Goal: Information Seeking & Learning: Learn about a topic

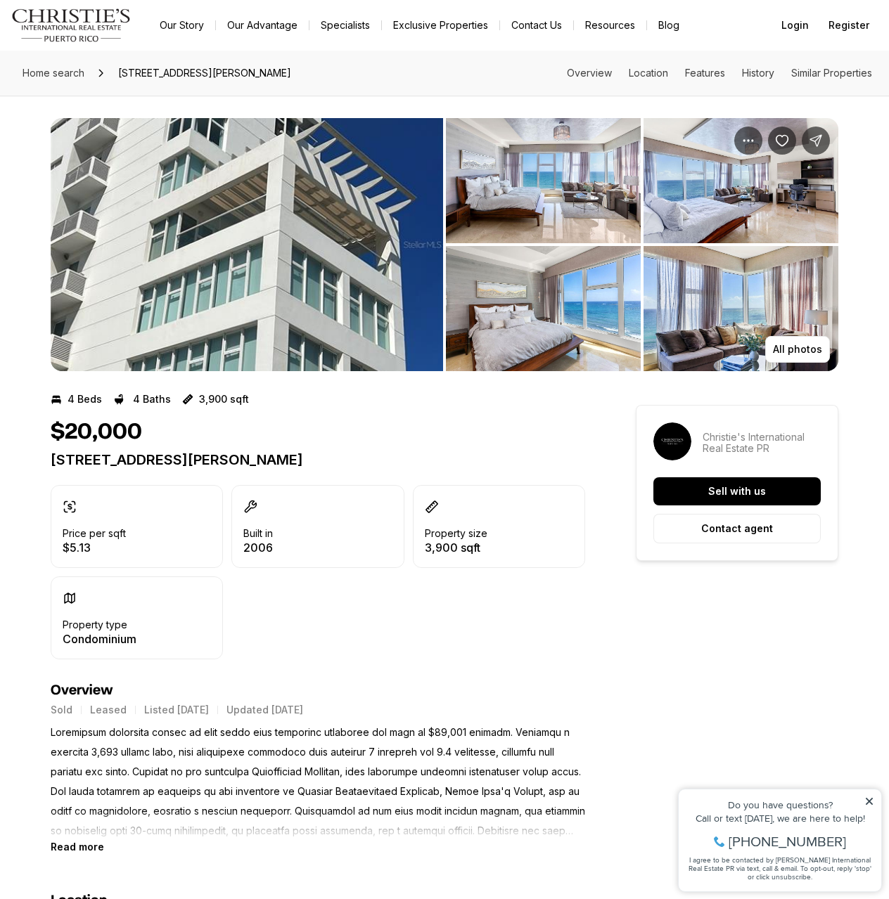
click at [326, 204] on img "View image gallery" at bounding box center [247, 244] width 392 height 253
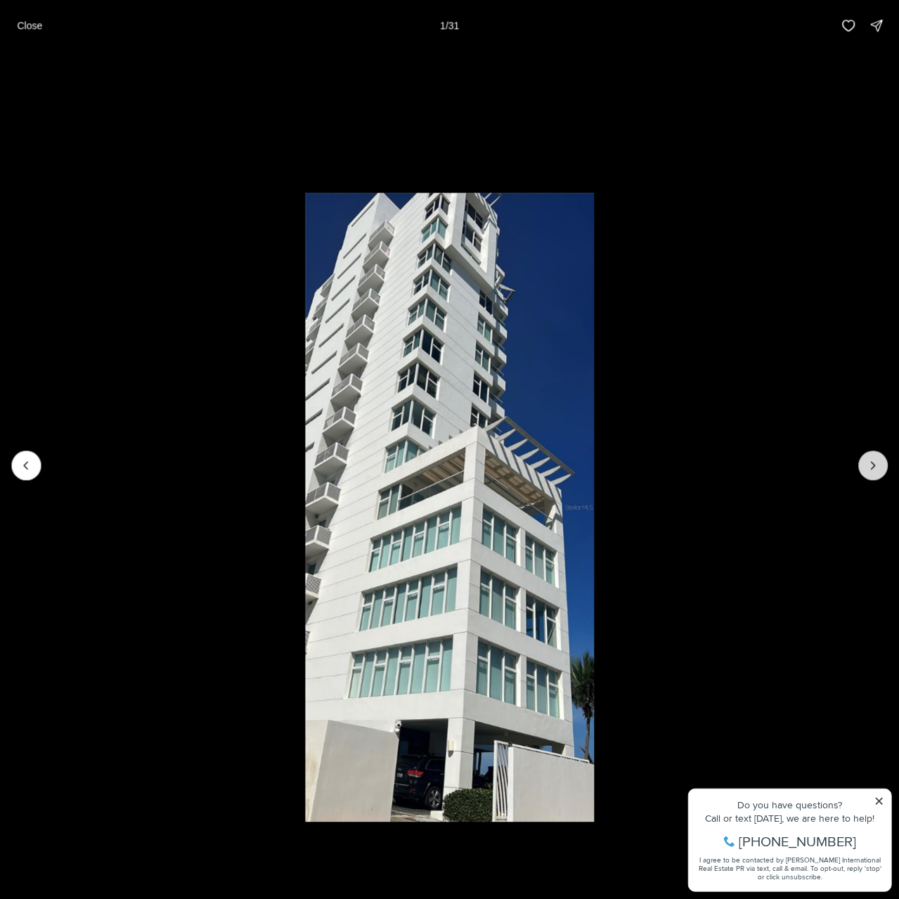
click at [877, 466] on icon "Next slide" at bounding box center [873, 465] width 14 height 14
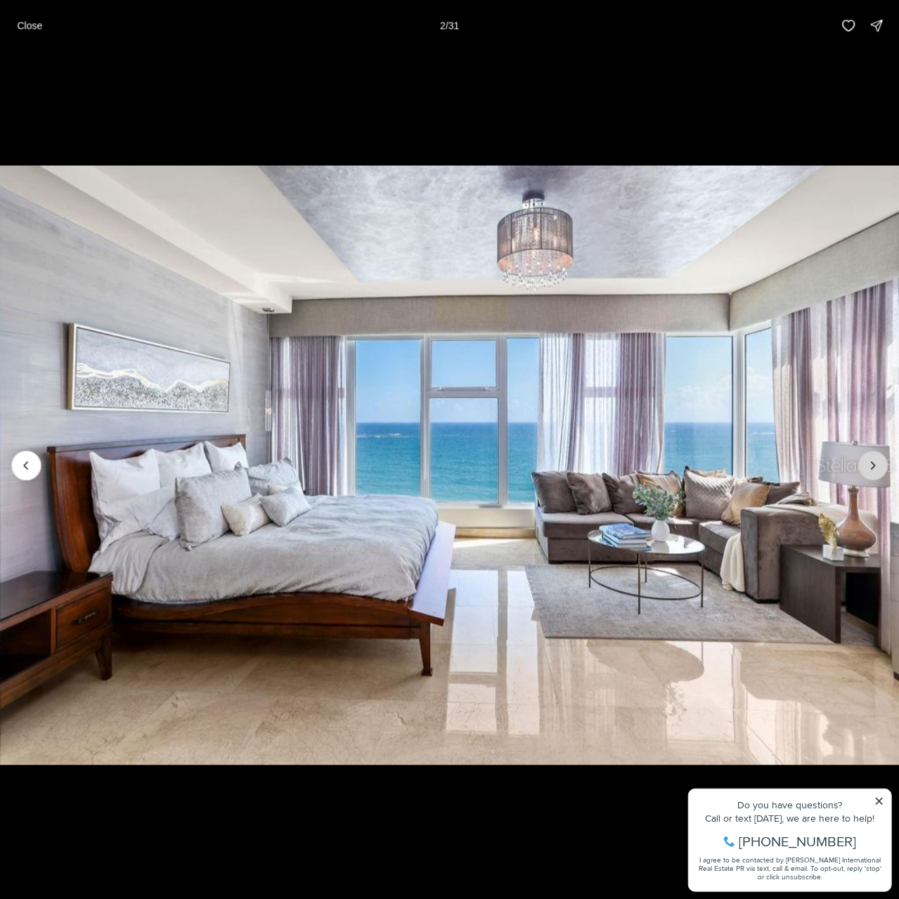
click at [878, 465] on icon "Next slide" at bounding box center [873, 465] width 14 height 14
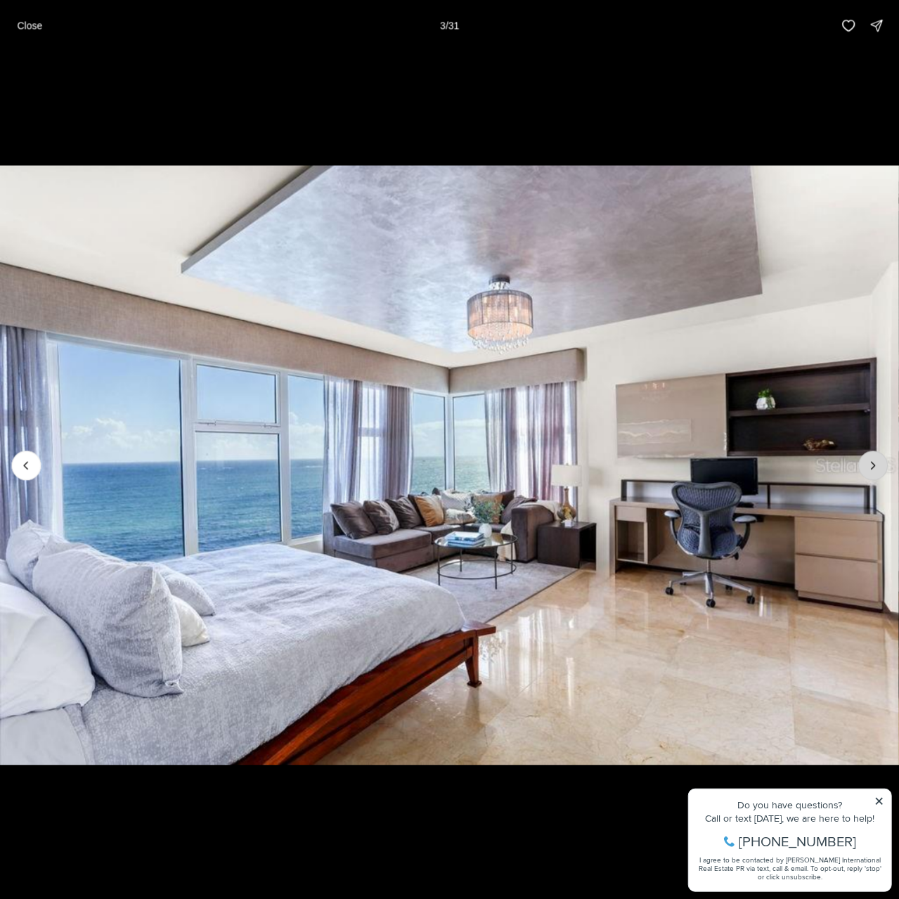
click at [879, 463] on icon "Next slide" at bounding box center [873, 465] width 14 height 14
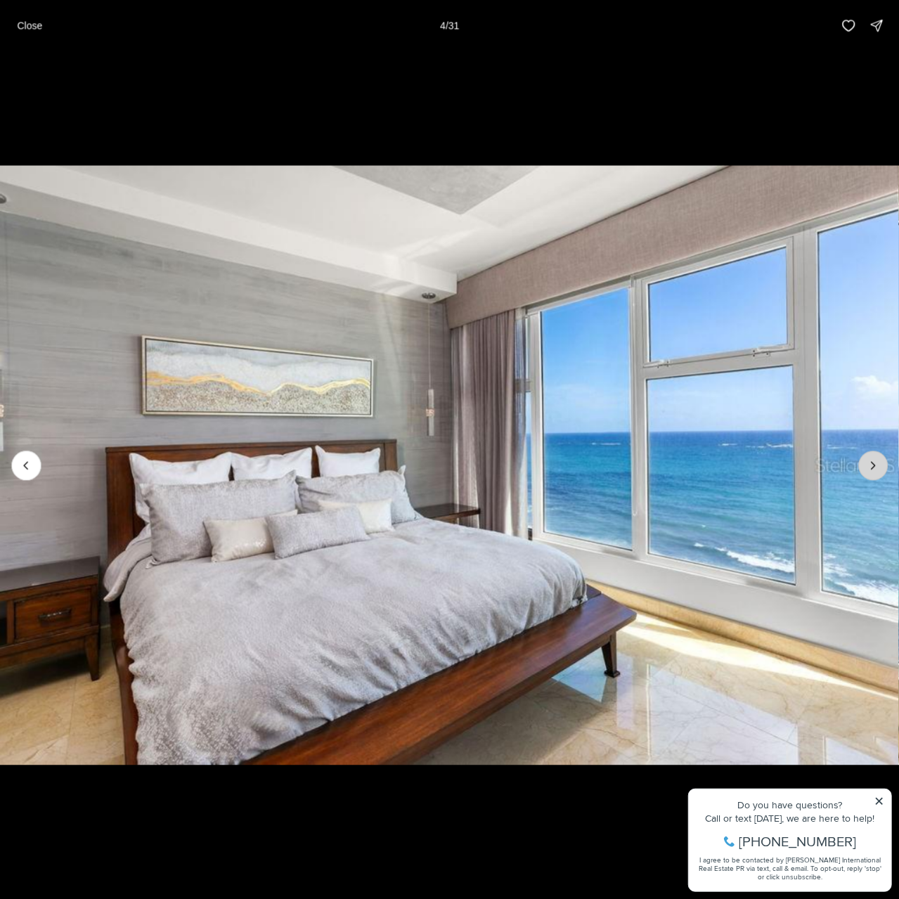
click at [878, 458] on icon "Next slide" at bounding box center [873, 465] width 14 height 14
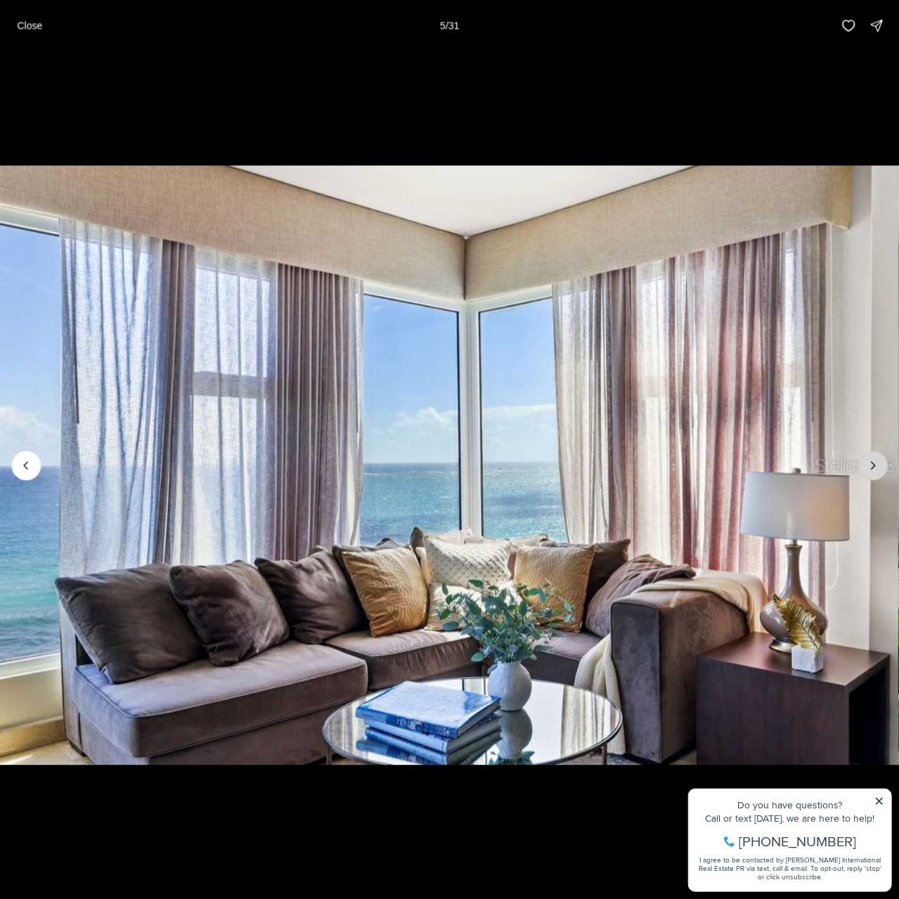
click at [877, 458] on icon "Next slide" at bounding box center [873, 465] width 14 height 14
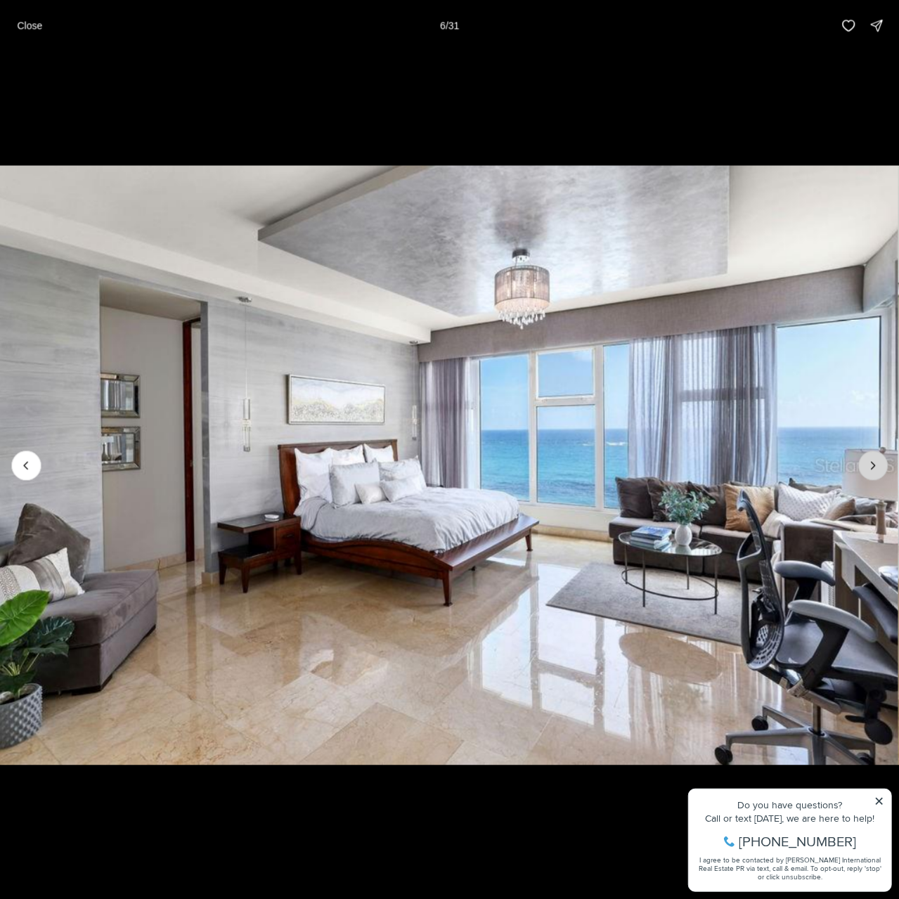
click at [868, 462] on icon "Next slide" at bounding box center [873, 465] width 14 height 14
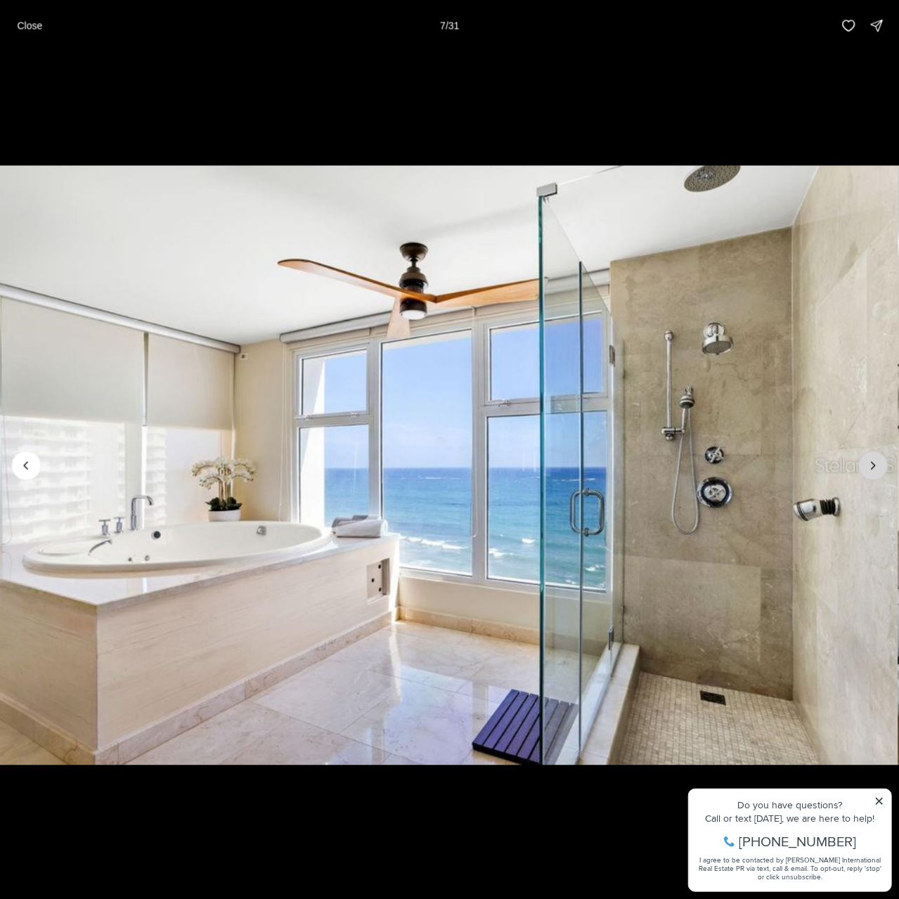
click at [866, 461] on button "Next slide" at bounding box center [874, 466] width 30 height 30
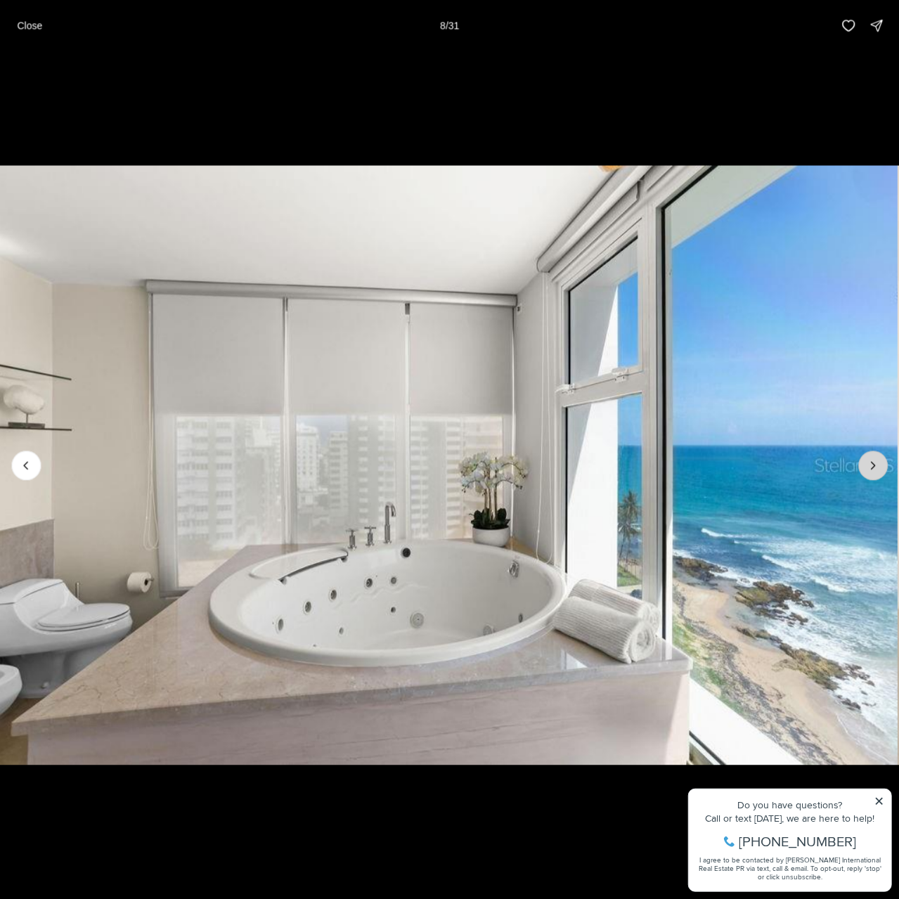
click at [864, 459] on button "Next slide" at bounding box center [874, 466] width 30 height 30
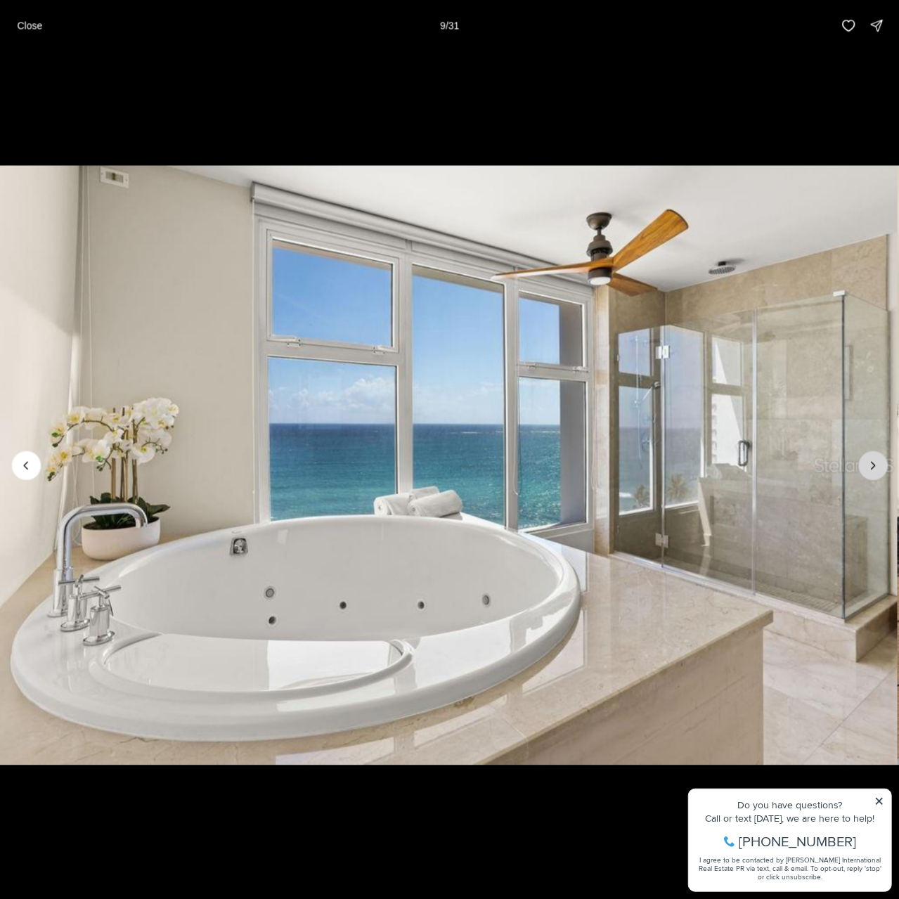
click at [864, 459] on button "Next slide" at bounding box center [874, 466] width 30 height 30
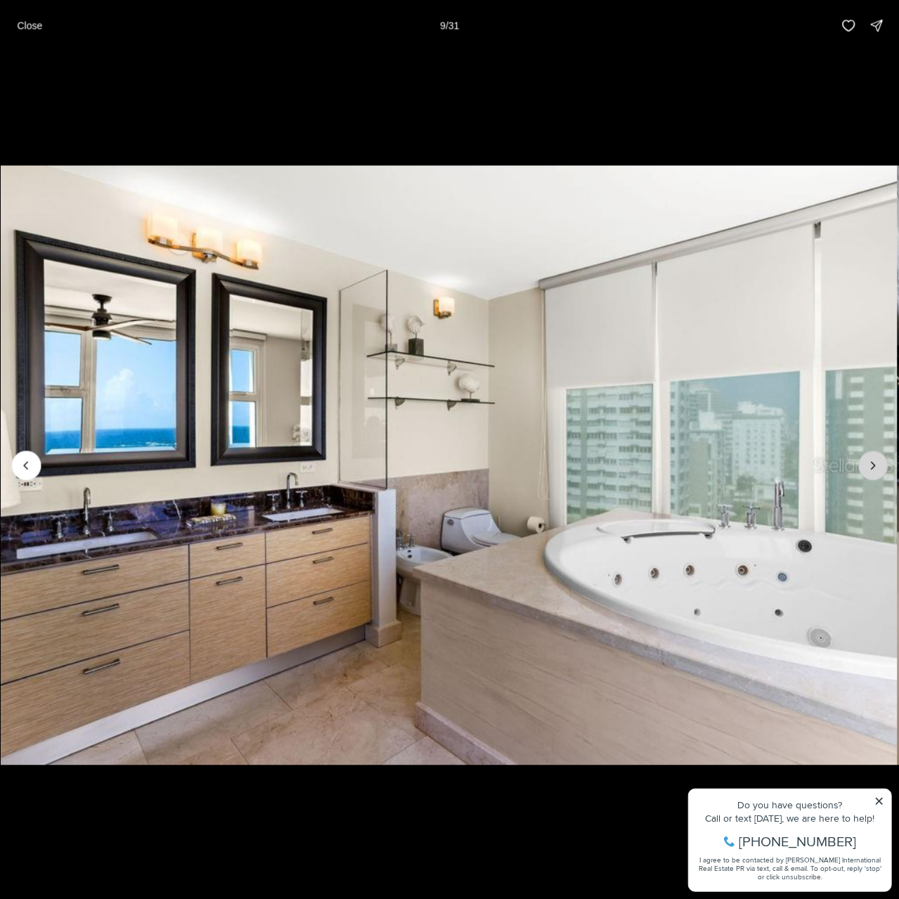
click at [864, 459] on button "Next slide" at bounding box center [874, 466] width 30 height 30
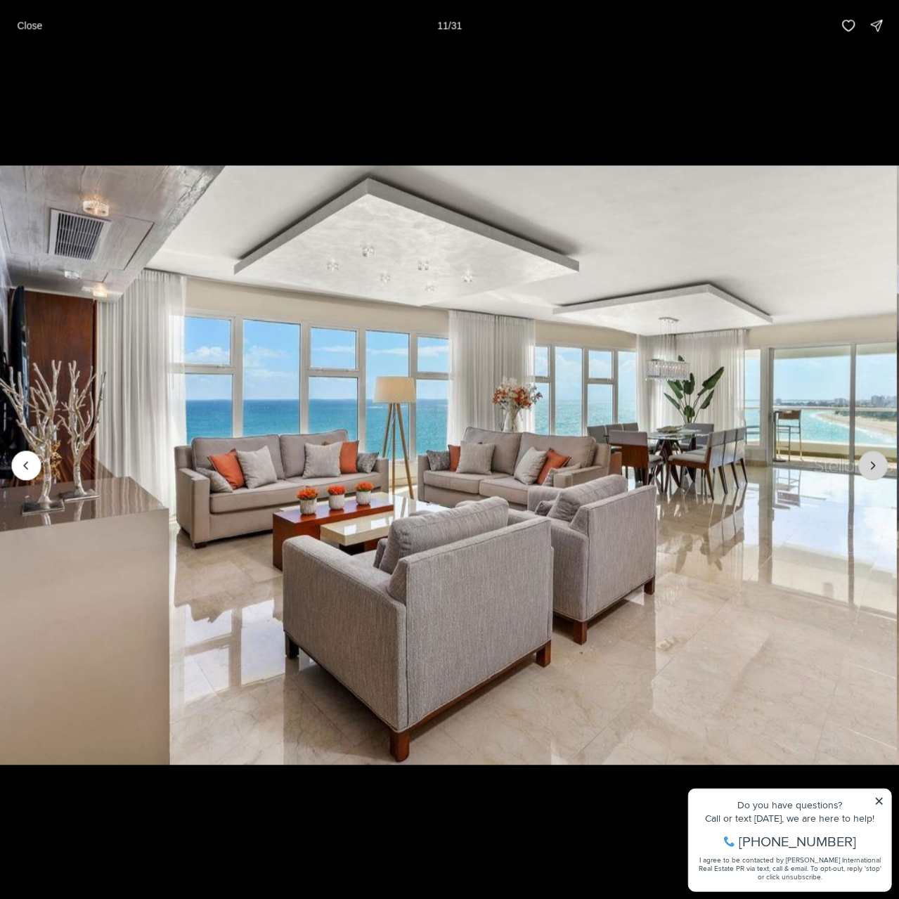
click at [864, 459] on button "Next slide" at bounding box center [874, 466] width 30 height 30
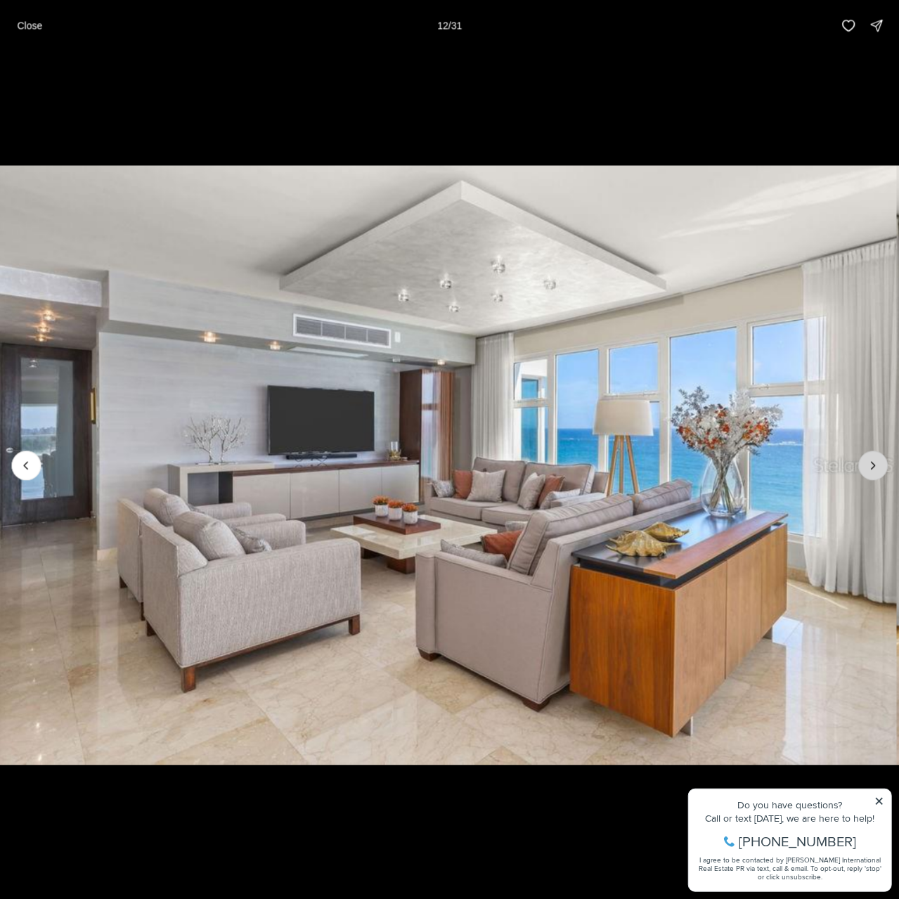
click at [864, 459] on button "Next slide" at bounding box center [874, 466] width 30 height 30
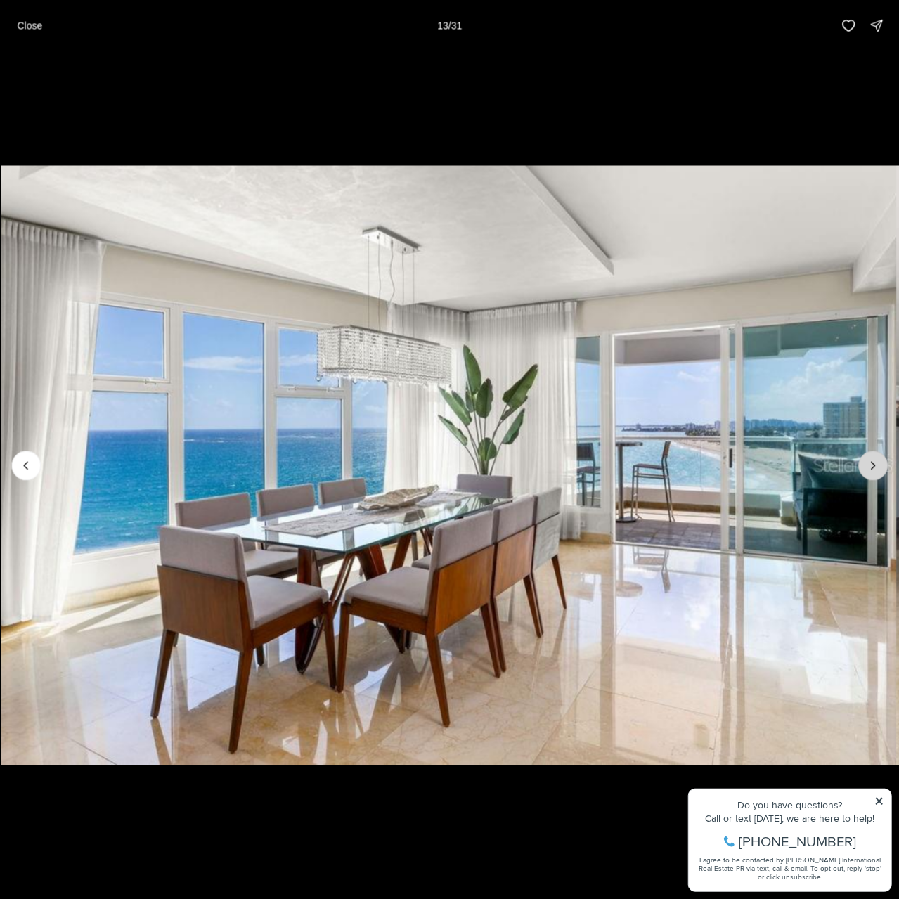
click at [864, 459] on button "Next slide" at bounding box center [874, 466] width 30 height 30
